Goal: Find specific page/section: Find specific page/section

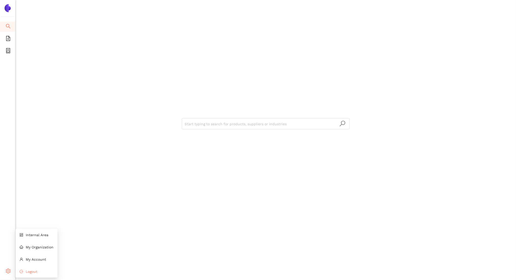
click at [29, 269] on li "Logout" at bounding box center [37, 271] width 42 height 10
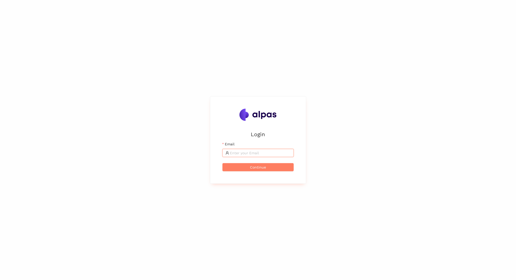
click at [237, 153] on input "Email" at bounding box center [260, 153] width 61 height 6
type input "[EMAIL_ADDRESS]"
click at [222, 163] on button "Continue" at bounding box center [257, 167] width 71 height 8
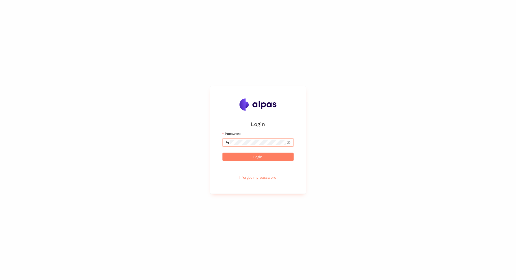
click at [222, 153] on button "Login" at bounding box center [257, 157] width 71 height 8
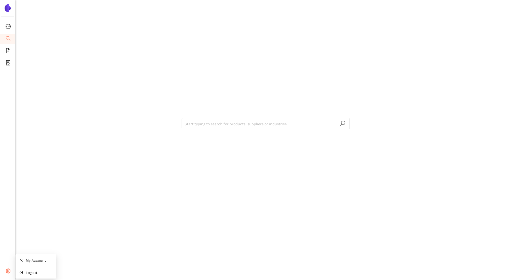
click at [9, 268] on span "setting" at bounding box center [8, 272] width 5 height 10
click at [8, 62] on icon "container" at bounding box center [8, 62] width 4 height 5
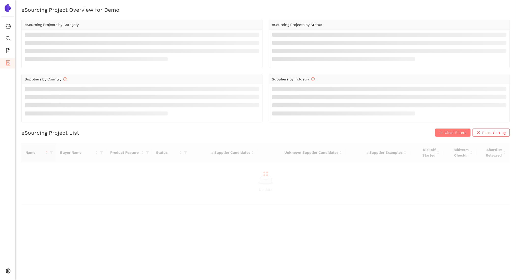
click at [440, 133] on button "Clear Filters" at bounding box center [452, 132] width 35 height 8
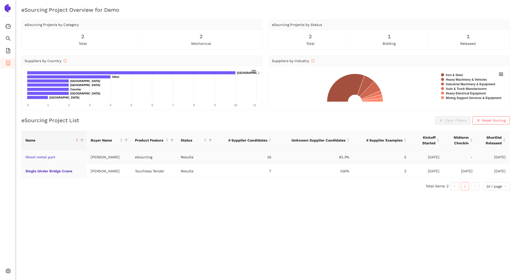
click at [0, 0] on link "Sheet metal part" at bounding box center [0, 0] width 0 height 0
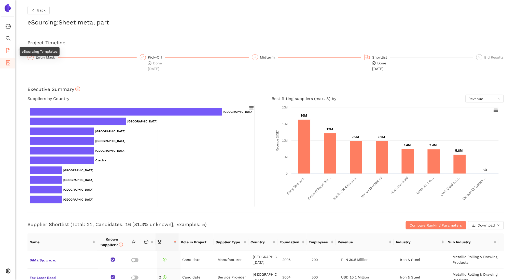
click at [5, 52] on li "eSourcing Templates" at bounding box center [7, 51] width 15 height 10
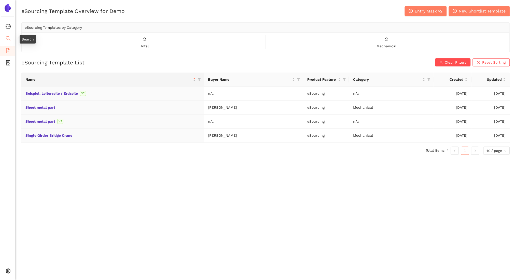
click at [4, 35] on li "Search" at bounding box center [7, 39] width 15 height 10
